Goal: Transaction & Acquisition: Purchase product/service

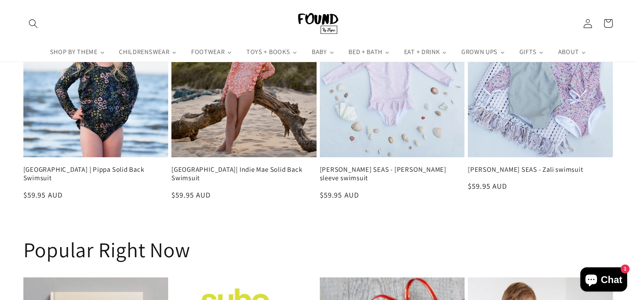
scroll to position [1266, 0]
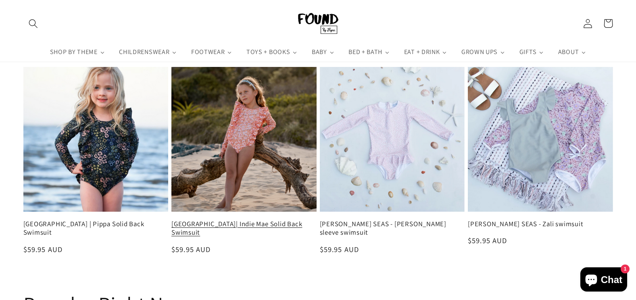
click at [240, 220] on link "FERNLEIGH AVENUE| Indie Mae Solid Back Swimsuit" at bounding box center [243, 228] width 145 height 17
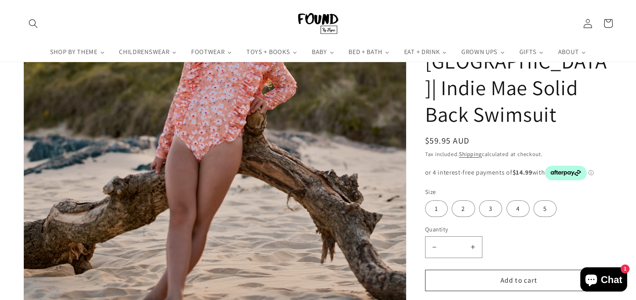
scroll to position [121, 0]
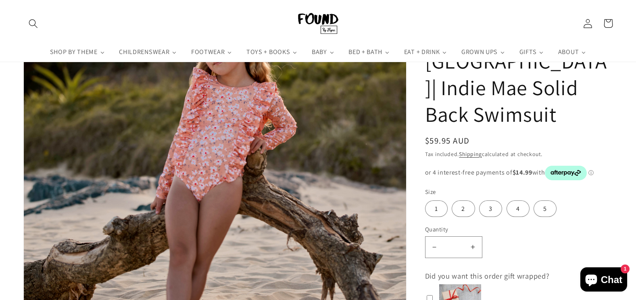
click at [180, 152] on img "Gallery Viewer" at bounding box center [215, 165] width 382 height 383
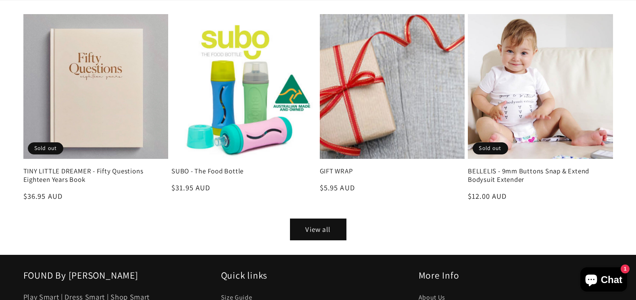
scroll to position [1412, 0]
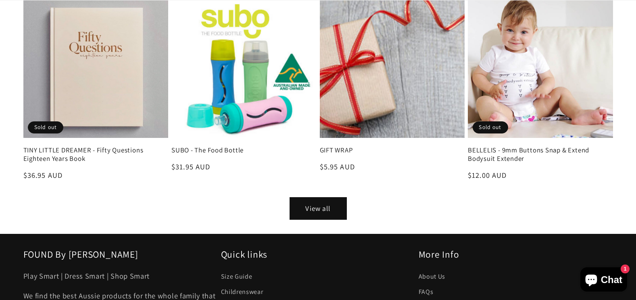
click at [309, 210] on link "View all" at bounding box center [318, 209] width 56 height 22
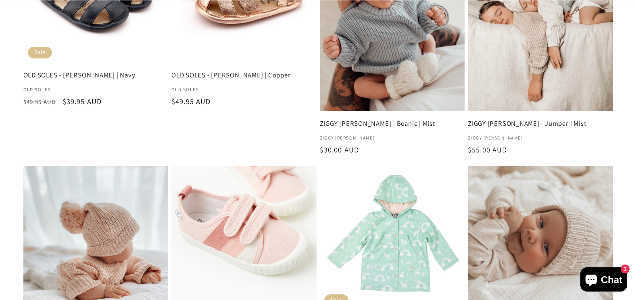
scroll to position [1412, 0]
